Goal: Information Seeking & Learning: Learn about a topic

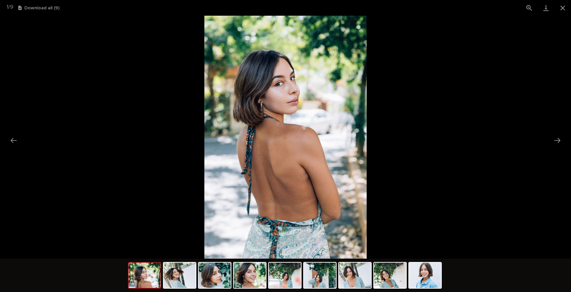
scroll to position [82, 0]
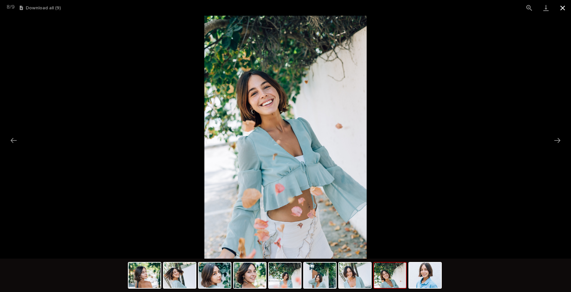
click at [565, 8] on button "Close gallery" at bounding box center [562, 8] width 17 height 16
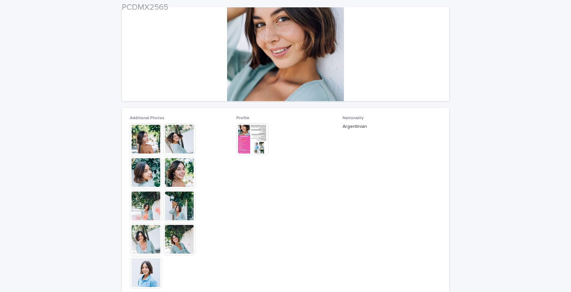
scroll to position [102, 0]
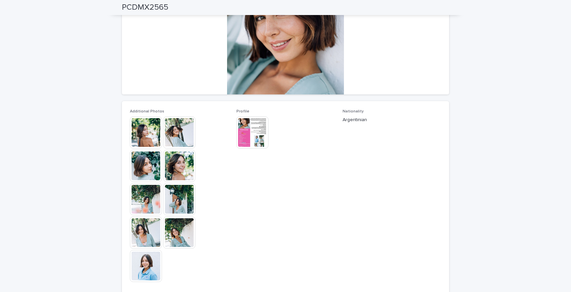
click at [250, 130] on img at bounding box center [252, 133] width 32 height 32
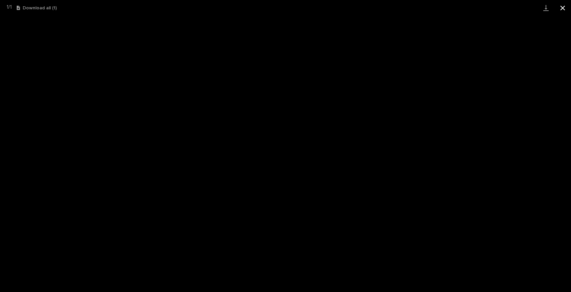
click at [561, 13] on button "Close gallery" at bounding box center [562, 8] width 17 height 16
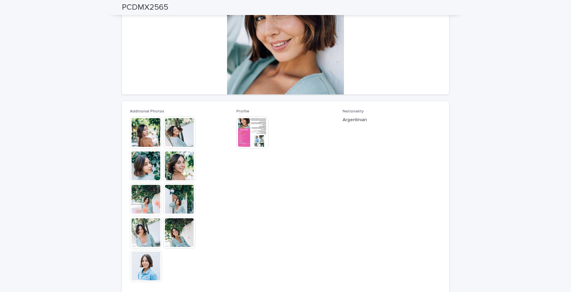
click at [145, 135] on img at bounding box center [146, 133] width 32 height 32
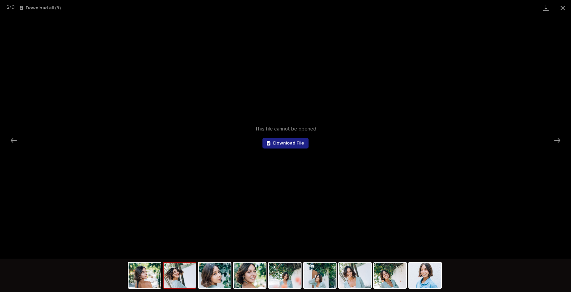
click at [278, 137] on div "This file cannot be opened Download File" at bounding box center [285, 137] width 571 height 243
click at [278, 142] on span "Download File" at bounding box center [288, 143] width 31 height 5
click at [561, 10] on button "Close gallery" at bounding box center [562, 8] width 17 height 16
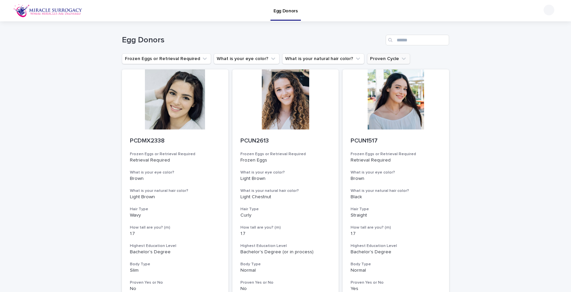
click at [400, 57] on icon "Proven Cycle" at bounding box center [403, 58] width 7 height 7
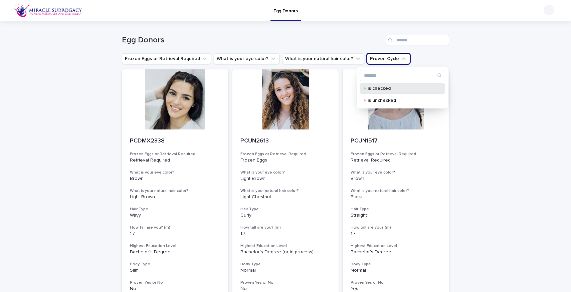
click at [369, 89] on p "is checked" at bounding box center [401, 88] width 67 height 5
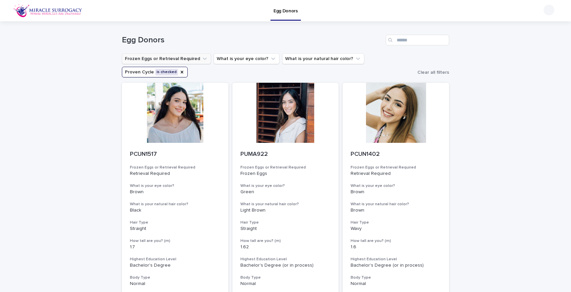
click at [189, 62] on button "Frozen Eggs or Retrieval Required" at bounding box center [166, 58] width 89 height 11
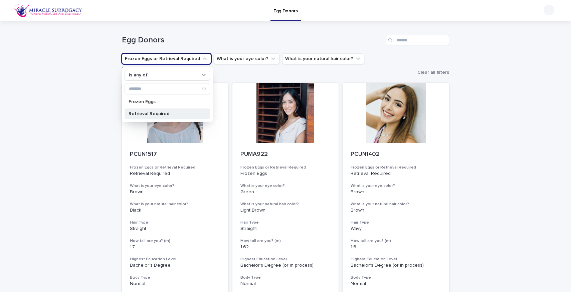
click at [156, 114] on p "Retrieval Required" at bounding box center [164, 114] width 71 height 5
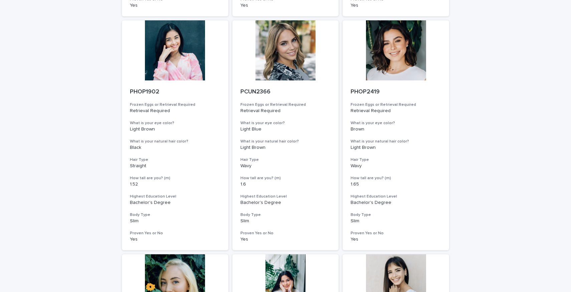
scroll to position [290, 0]
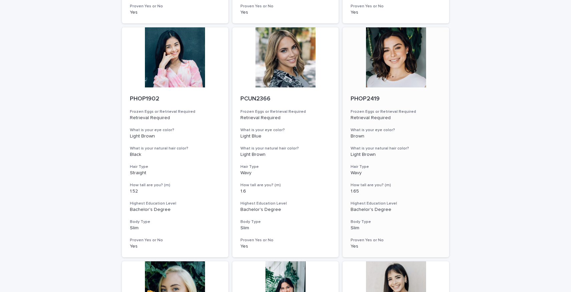
click at [367, 99] on p "PHOP2419" at bounding box center [396, 99] width 90 height 7
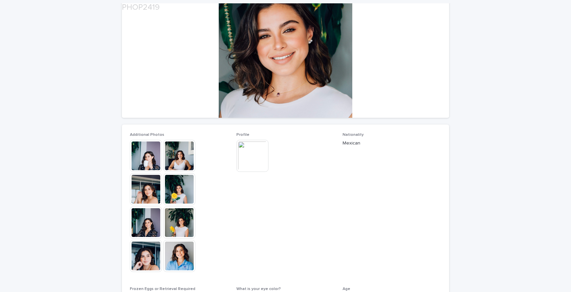
scroll to position [90, 0]
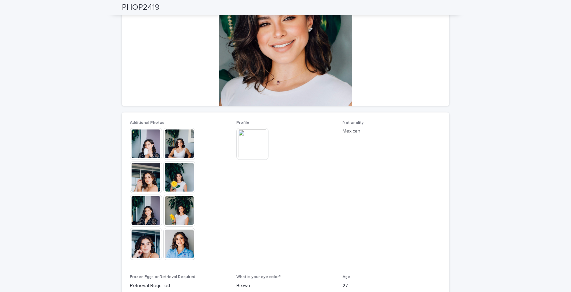
click at [142, 178] on img at bounding box center [146, 177] width 32 height 32
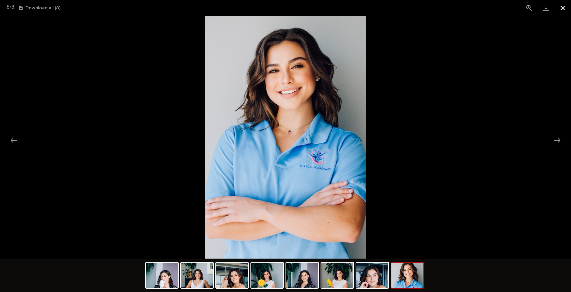
click at [562, 8] on button "Close gallery" at bounding box center [562, 8] width 17 height 16
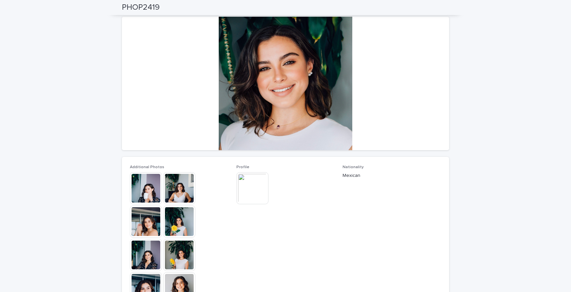
scroll to position [24, 0]
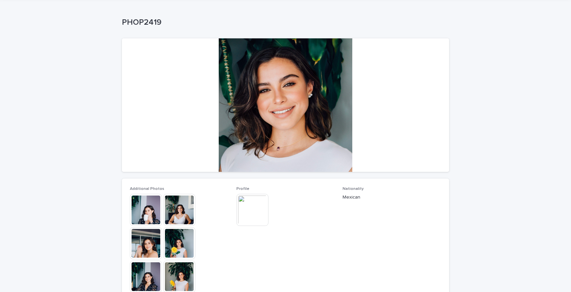
click at [140, 24] on p "PHOP2419" at bounding box center [284, 23] width 325 height 10
copy p "PHOP2419"
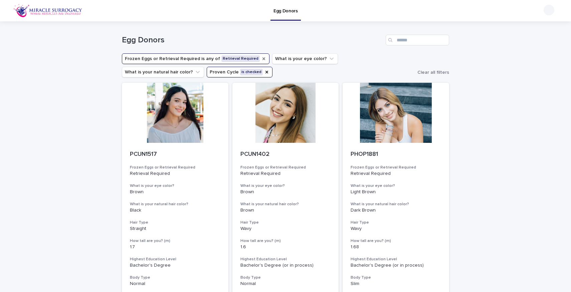
click at [261, 59] on icon "Frozen Eggs or Retrieval Required" at bounding box center [263, 58] width 5 height 5
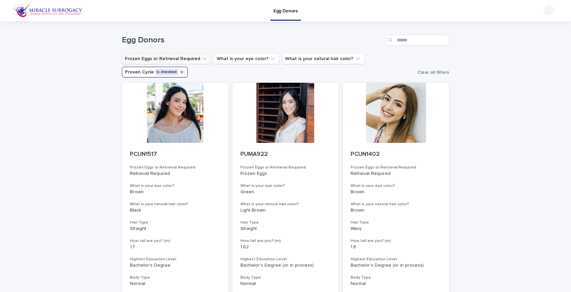
click at [181, 73] on icon "Proven Cycle" at bounding box center [182, 72] width 3 height 3
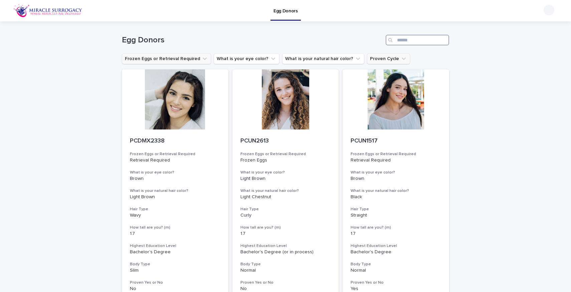
click at [403, 42] on input "Search" at bounding box center [417, 40] width 63 height 11
paste input "****"
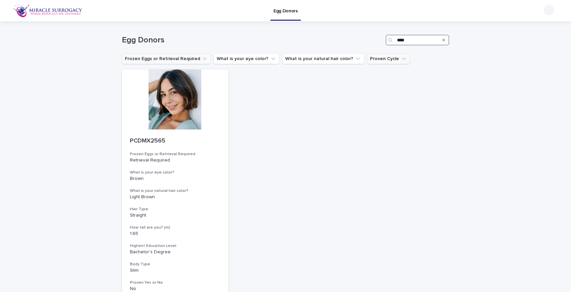
paste input "Search"
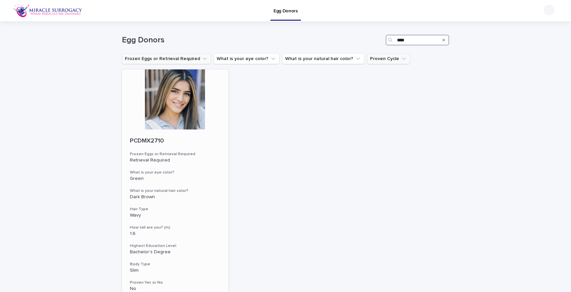
type input "****"
click at [169, 113] on div at bounding box center [175, 99] width 107 height 60
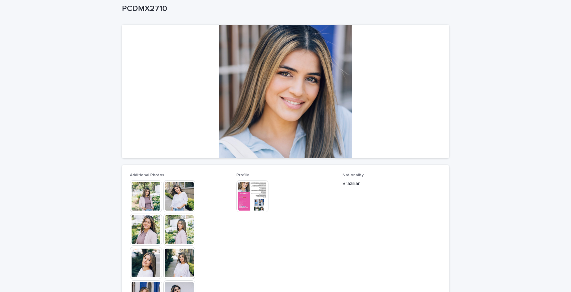
scroll to position [40, 0]
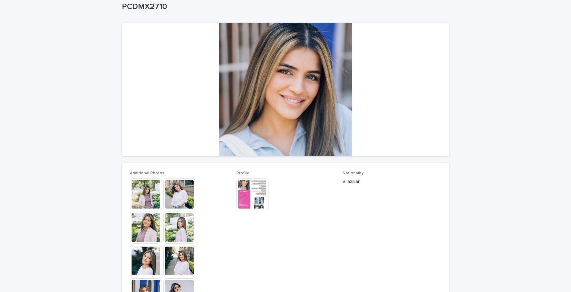
click at [152, 198] on img at bounding box center [146, 194] width 32 height 32
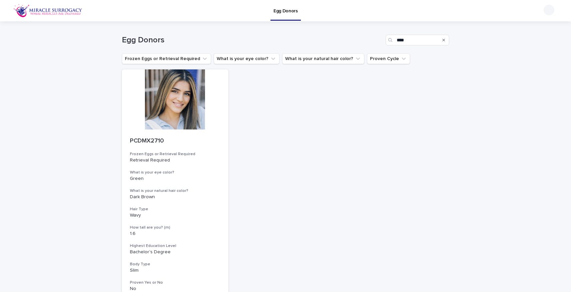
click at [444, 40] on icon "Search" at bounding box center [443, 40] width 3 height 4
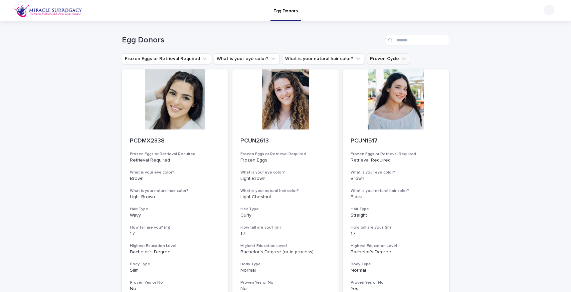
click at [382, 62] on button "Proven Cycle" at bounding box center [388, 58] width 43 height 11
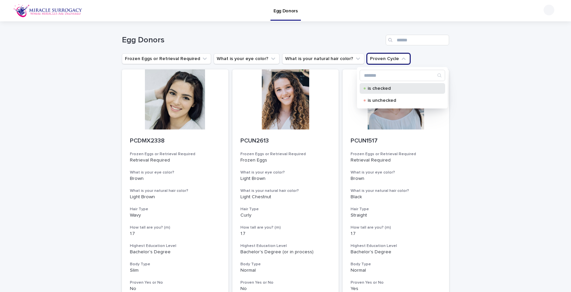
click at [375, 90] on p "is checked" at bounding box center [401, 88] width 67 height 5
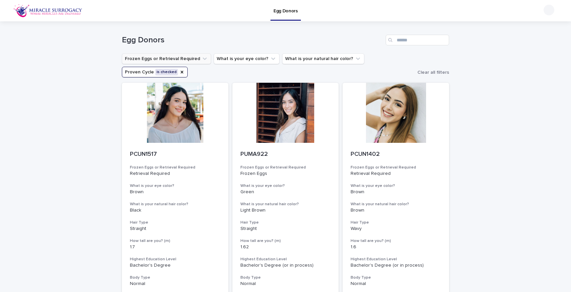
click at [169, 58] on button "Frozen Eggs or Retrieval Required" at bounding box center [166, 58] width 89 height 11
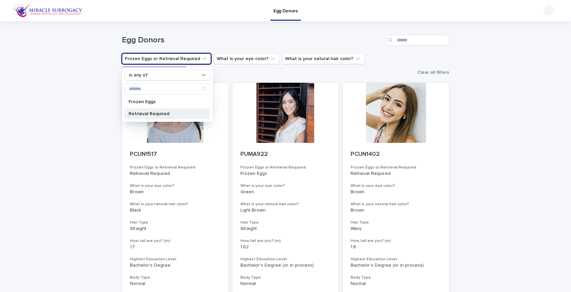
click at [144, 114] on p "Retrieval Required" at bounding box center [164, 114] width 71 height 5
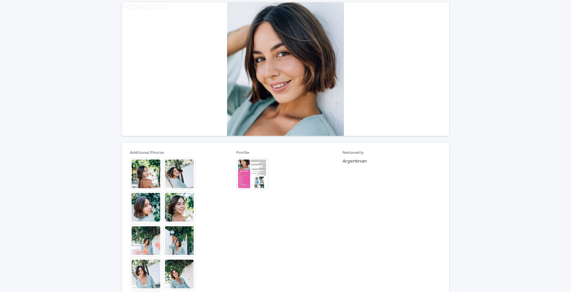
scroll to position [65, 0]
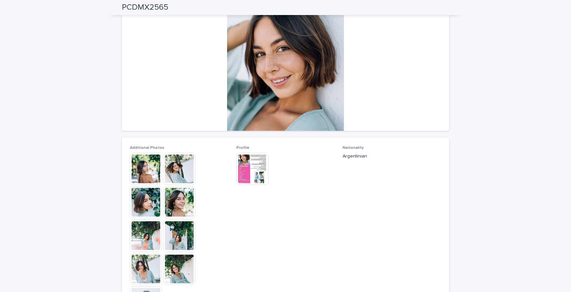
click at [146, 169] on img at bounding box center [146, 169] width 32 height 32
